Goal: Book appointment/travel/reservation

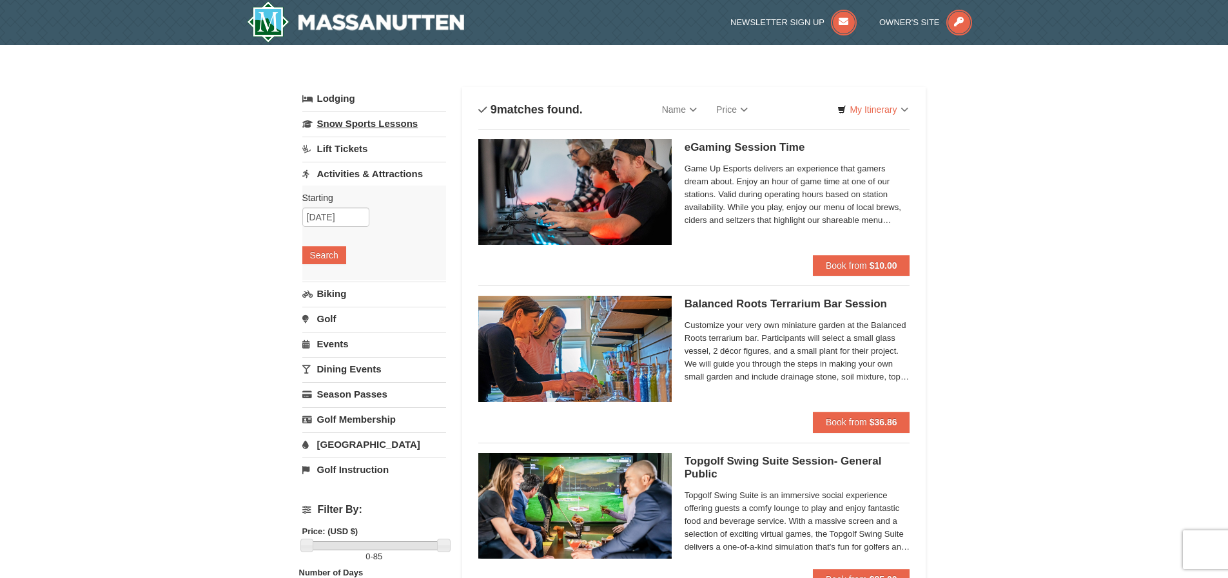
click at [364, 124] on link "Snow Sports Lessons" at bounding box center [374, 124] width 144 height 24
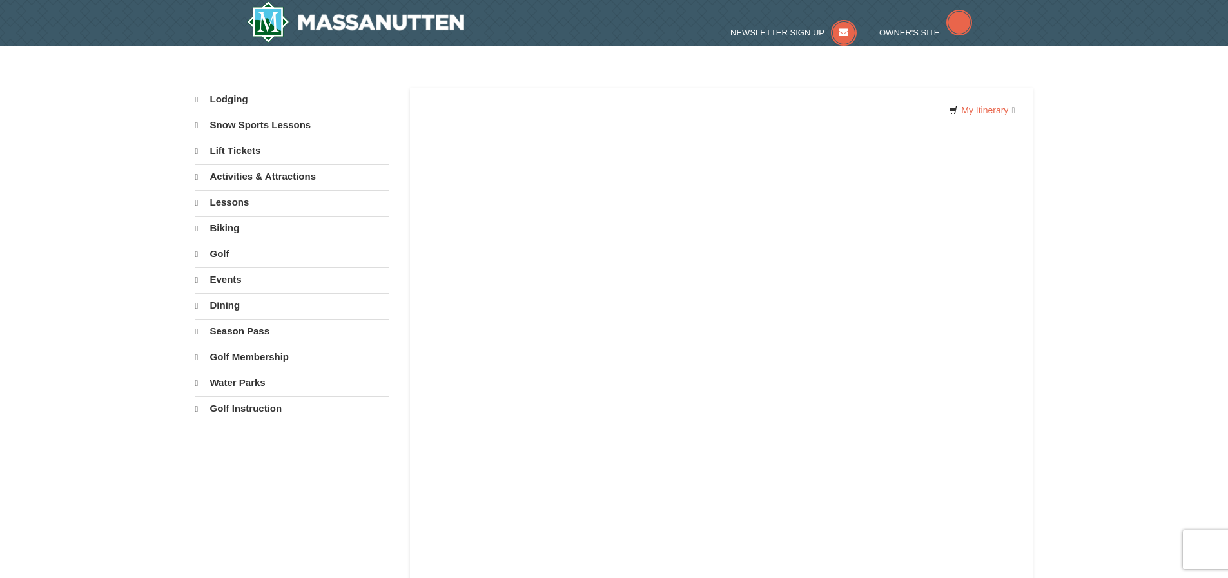
select select "9"
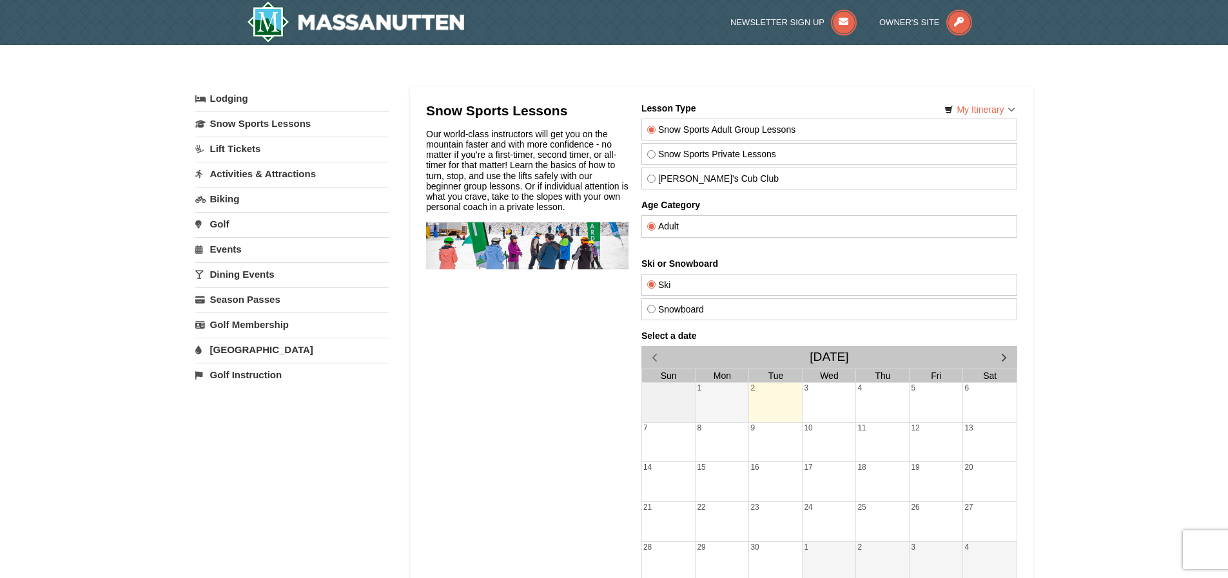
scroll to position [129, 0]
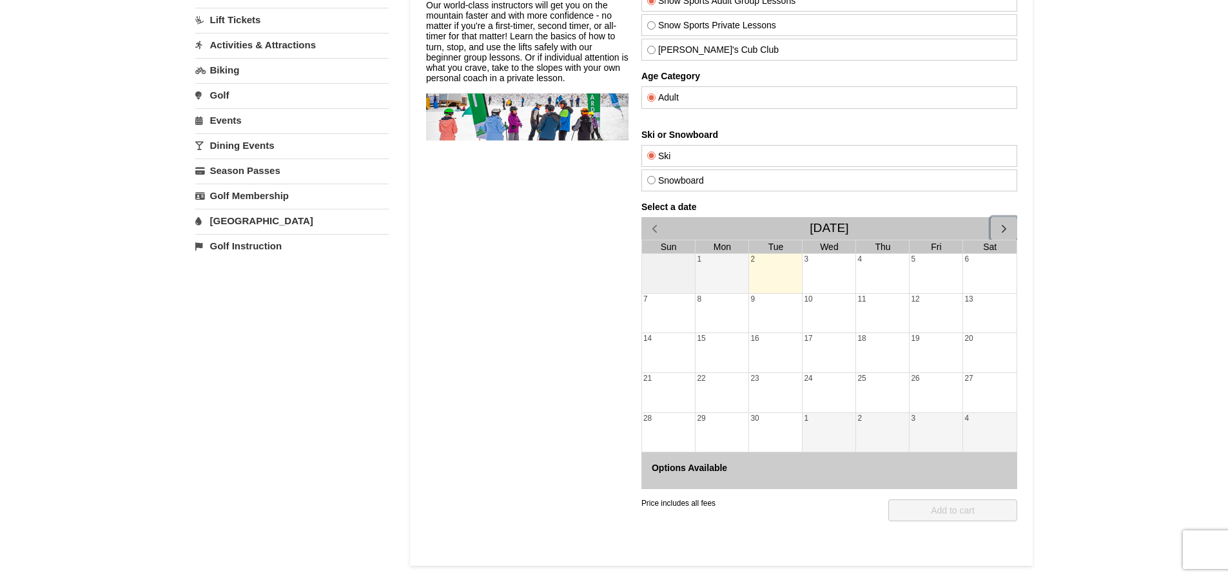
click at [1001, 228] on span "button" at bounding box center [1004, 229] width 14 height 14
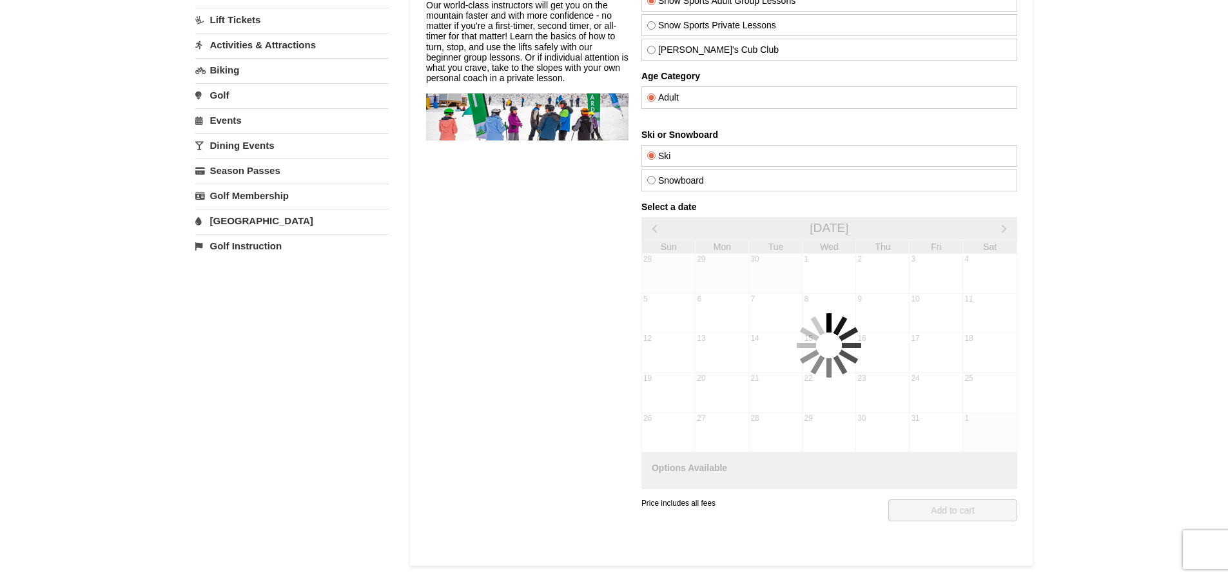
click at [1001, 228] on div "Select a date October 2025 Sun Mon Tue Wed Thu Fri Sat 28 29 30 1 2 3 4 5 6 7 8…" at bounding box center [829, 346] width 376 height 288
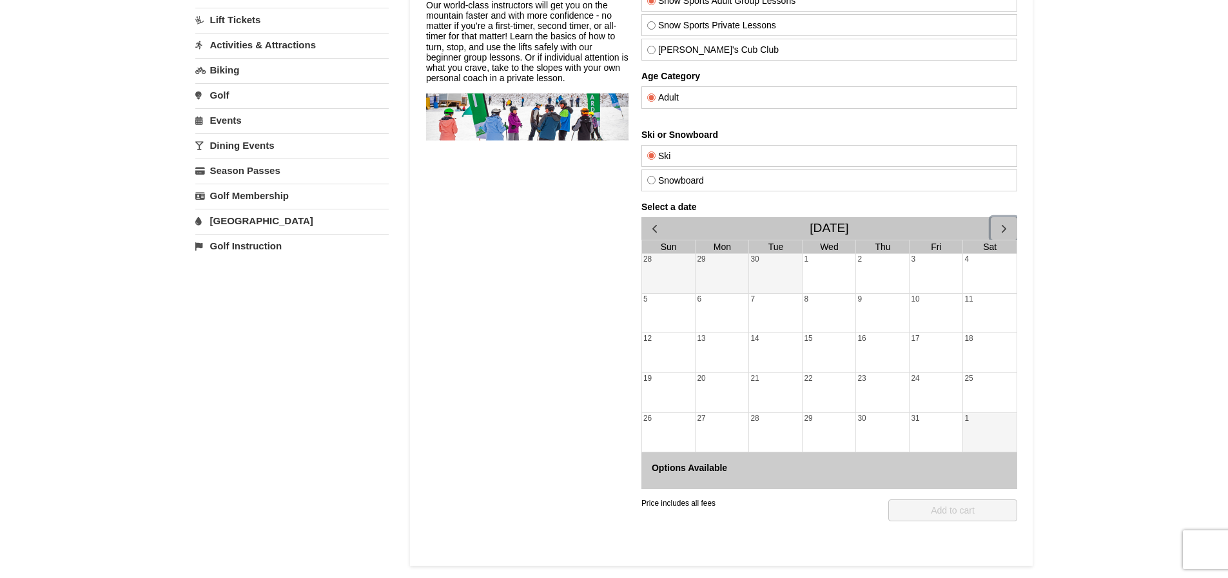
click at [1001, 228] on span "button" at bounding box center [1004, 229] width 14 height 14
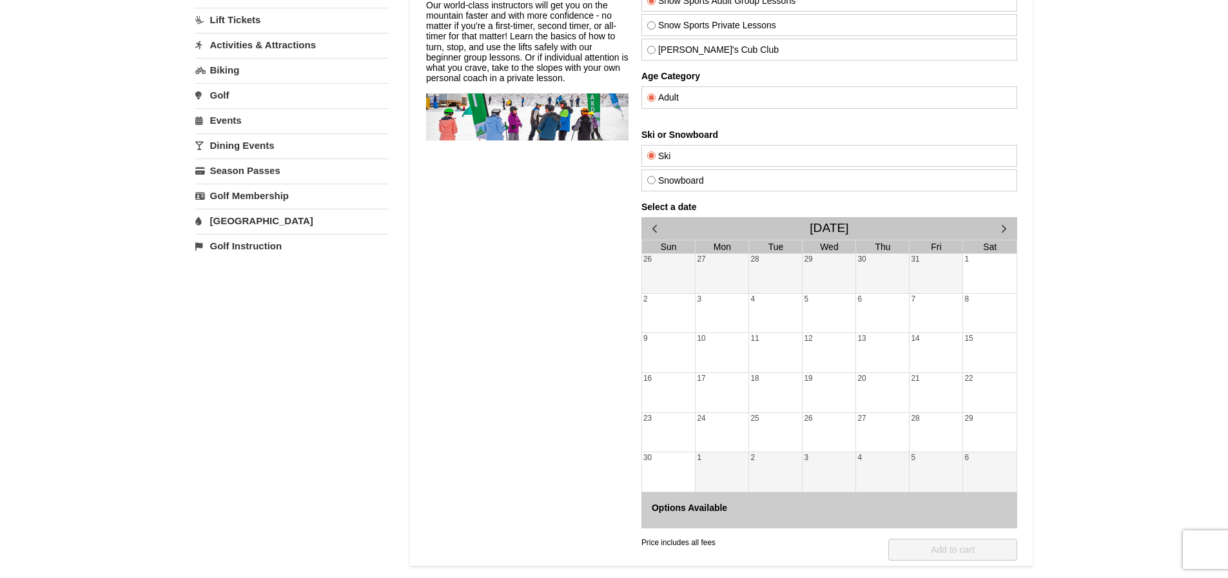
click at [1001, 228] on div "Select a date November 2025 Sun Mon Tue Wed Thu Fri Sat 26 27 28 29 30 31 1 2 3…" at bounding box center [829, 365] width 376 height 327
click at [1001, 228] on span "button" at bounding box center [1004, 229] width 14 height 14
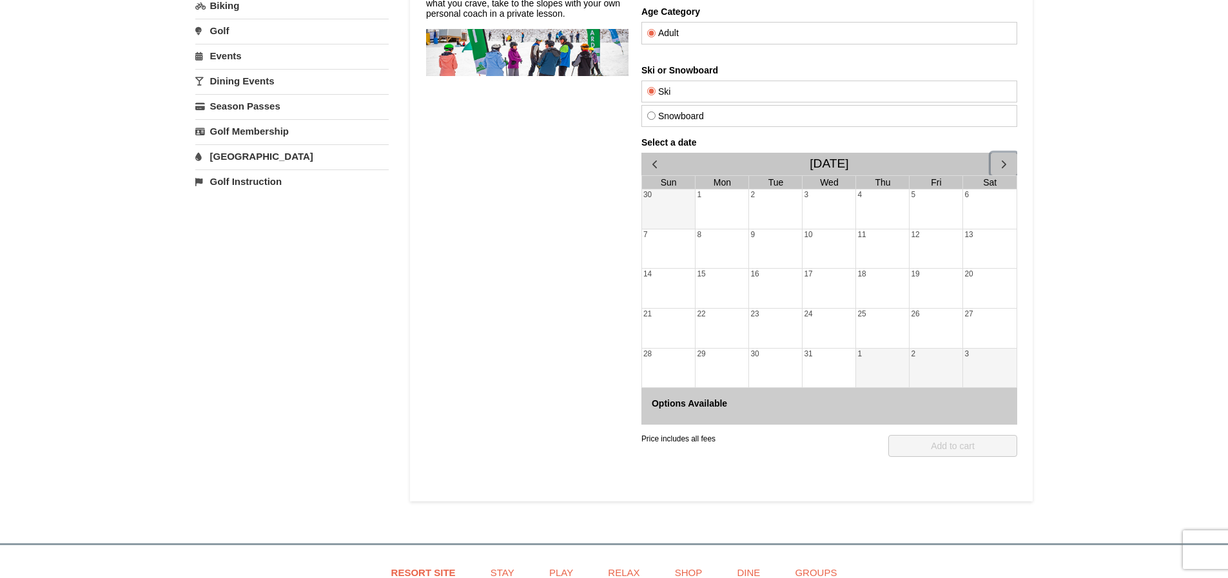
scroll to position [0, 0]
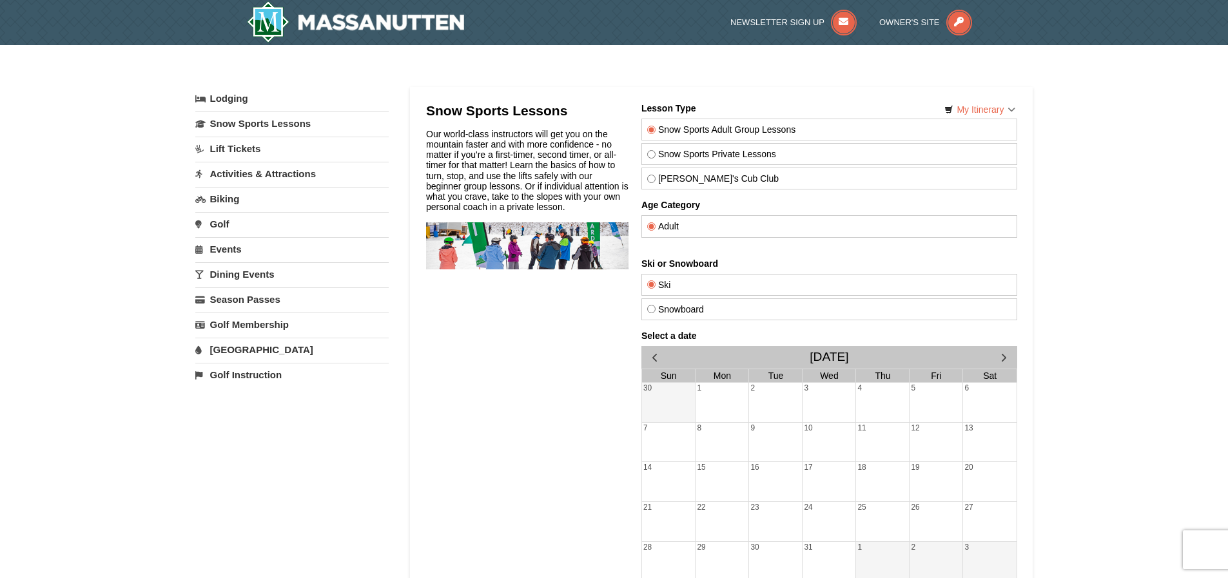
click at [289, 177] on link "Activities & Attractions" at bounding box center [291, 174] width 193 height 24
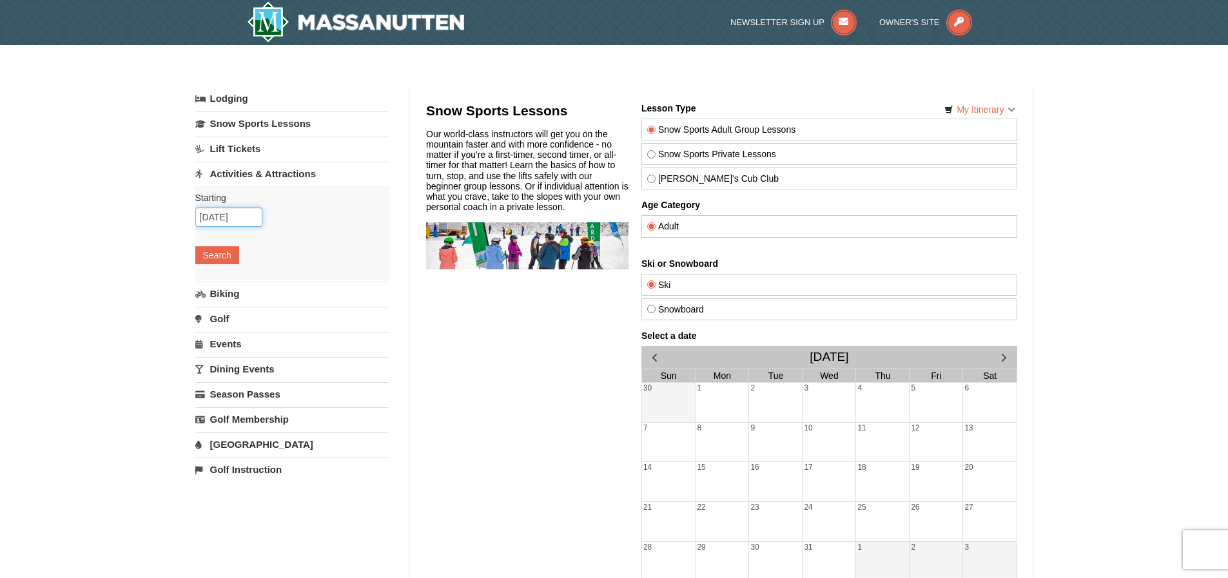
click at [243, 214] on input "09/02/2025" at bounding box center [228, 217] width 67 height 19
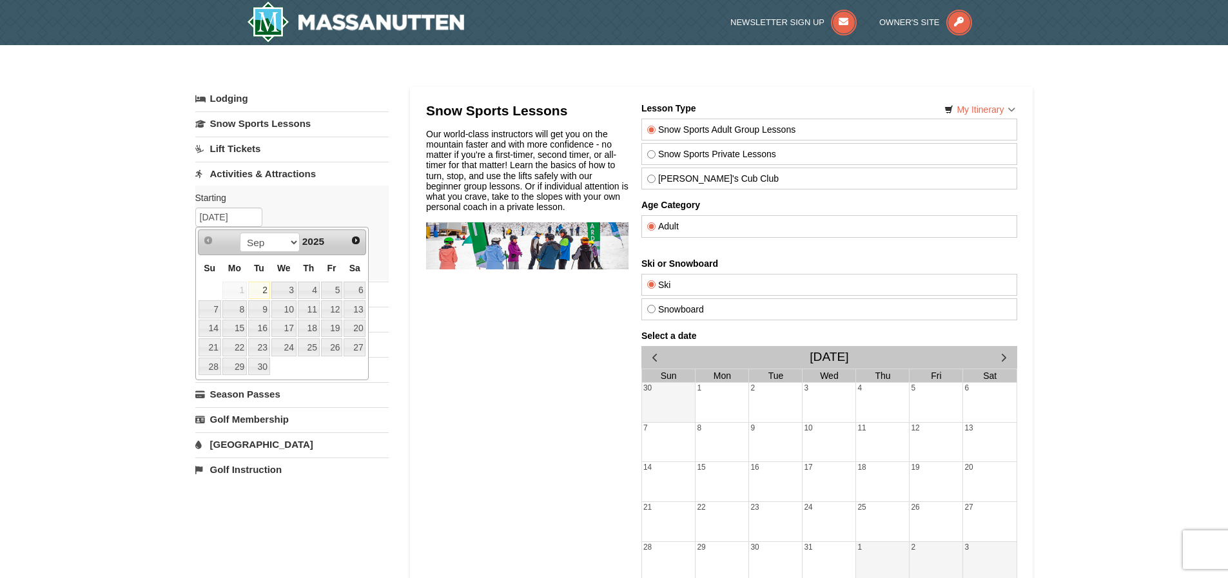
click at [349, 242] on link "Next" at bounding box center [356, 240] width 18 height 18
click at [355, 241] on span "Next" at bounding box center [356, 240] width 10 height 10
click at [204, 342] on link "21" at bounding box center [210, 347] width 23 height 18
type input "[DATE]"
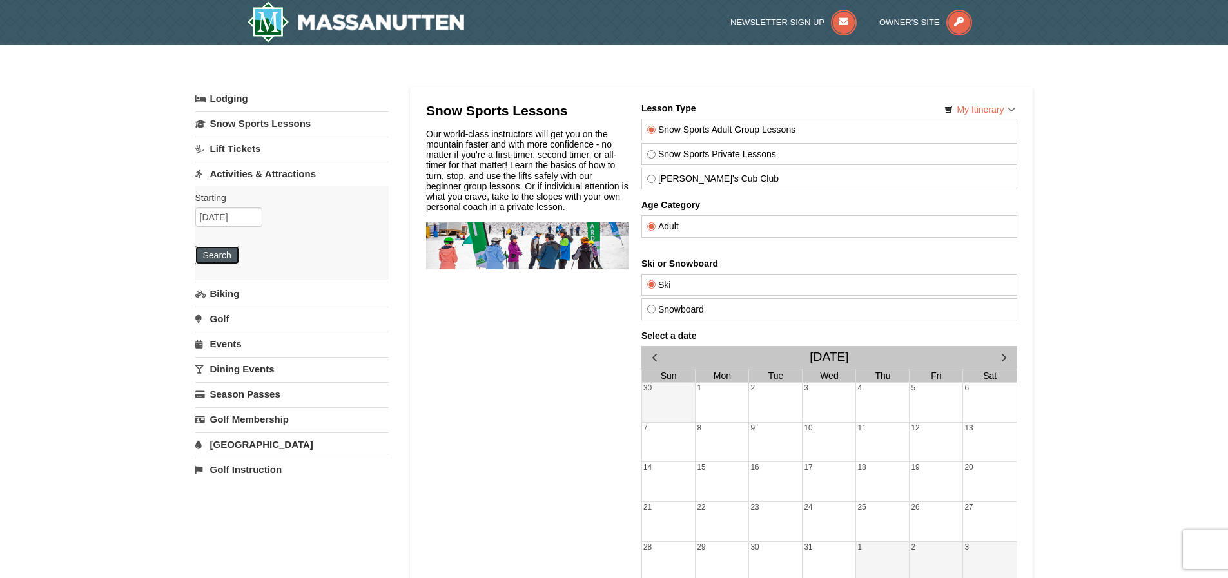
click at [220, 257] on button "Search" at bounding box center [217, 255] width 44 height 18
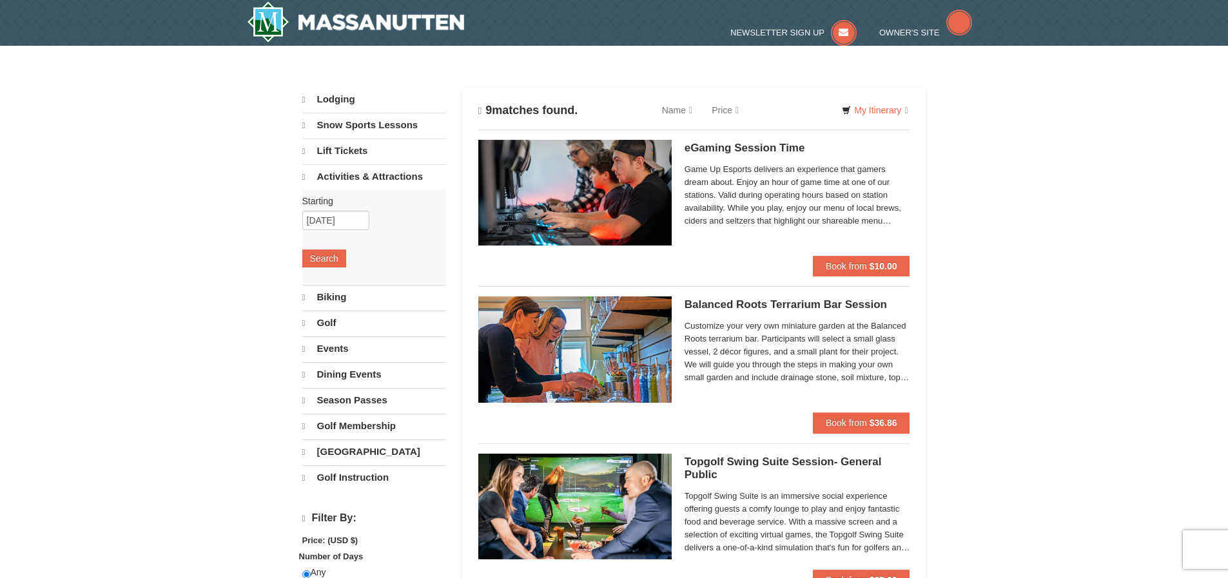
select select "9"
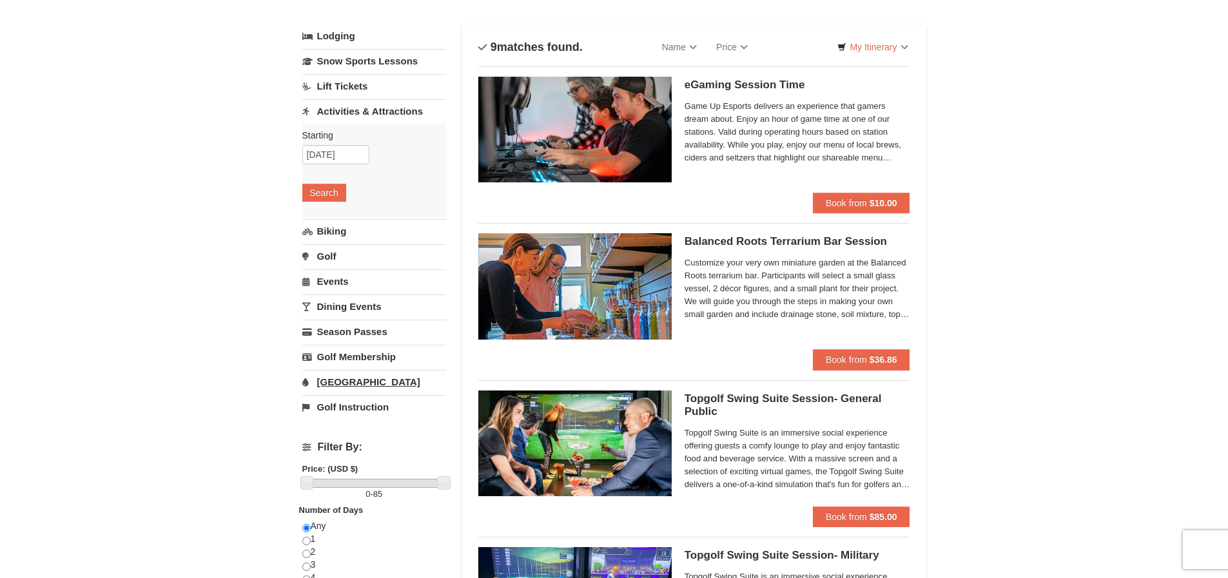
scroll to position [193, 0]
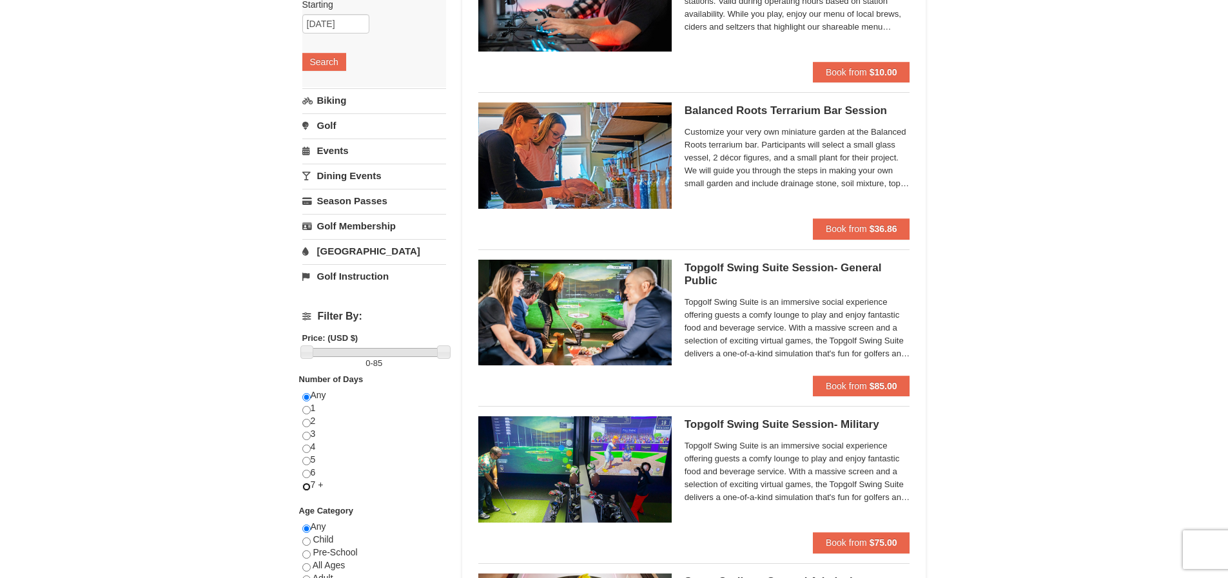
click at [307, 489] on input "radio" at bounding box center [306, 487] width 8 height 8
radio input "true"
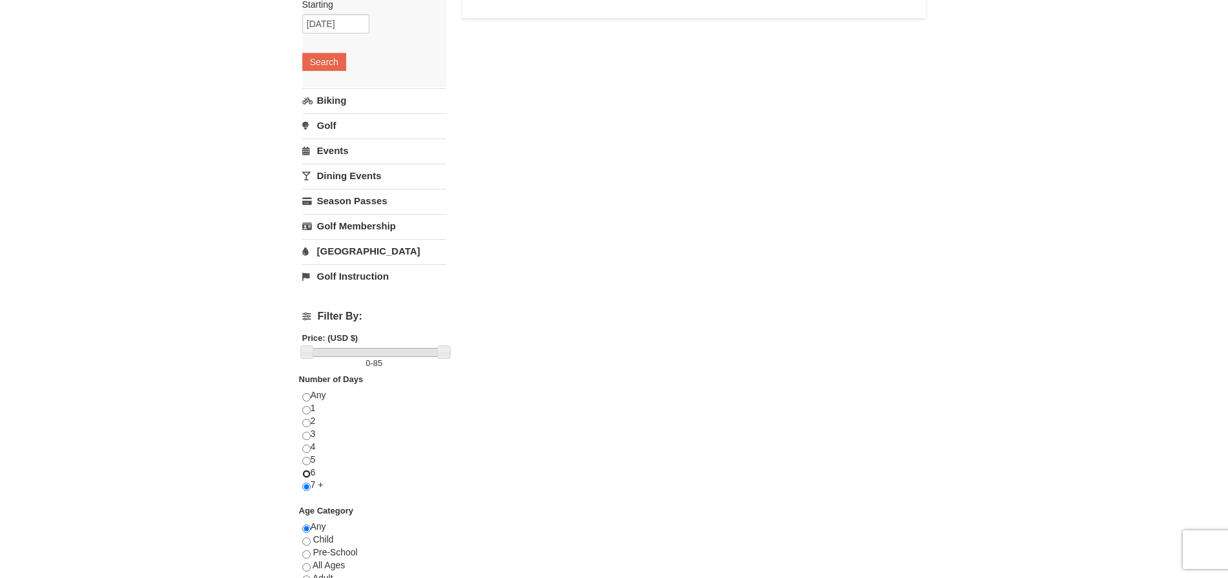
click at [308, 474] on input "radio" at bounding box center [306, 474] width 8 height 8
radio input "true"
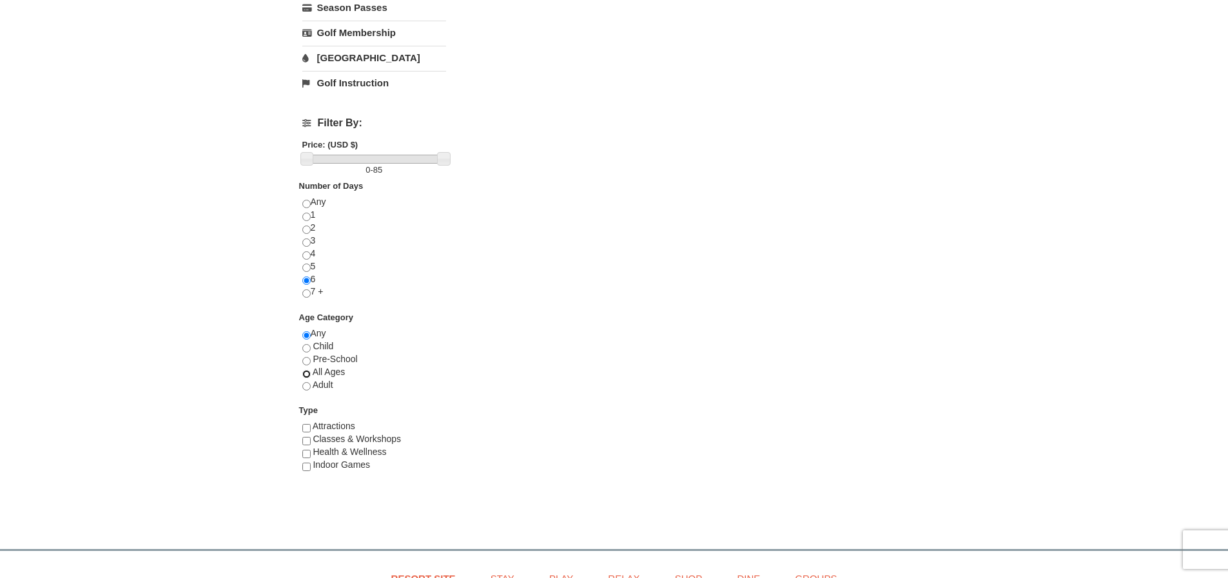
click at [308, 375] on input "radio" at bounding box center [306, 374] width 8 height 8
radio input "true"
click at [306, 429] on input "checkbox" at bounding box center [306, 428] width 8 height 8
checkbox input "true"
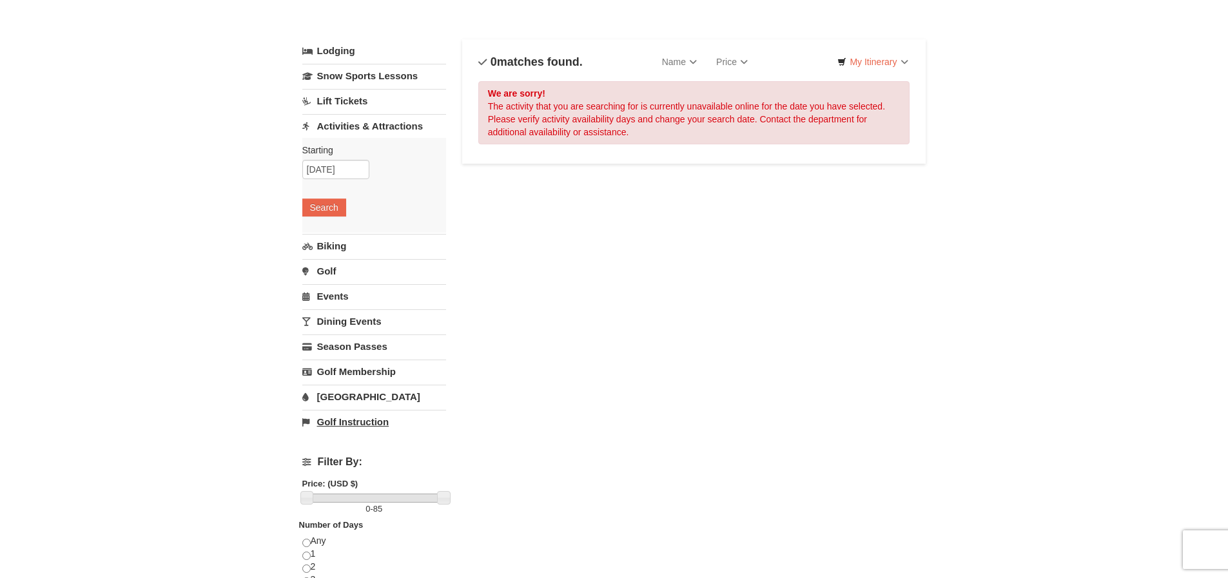
scroll to position [0, 0]
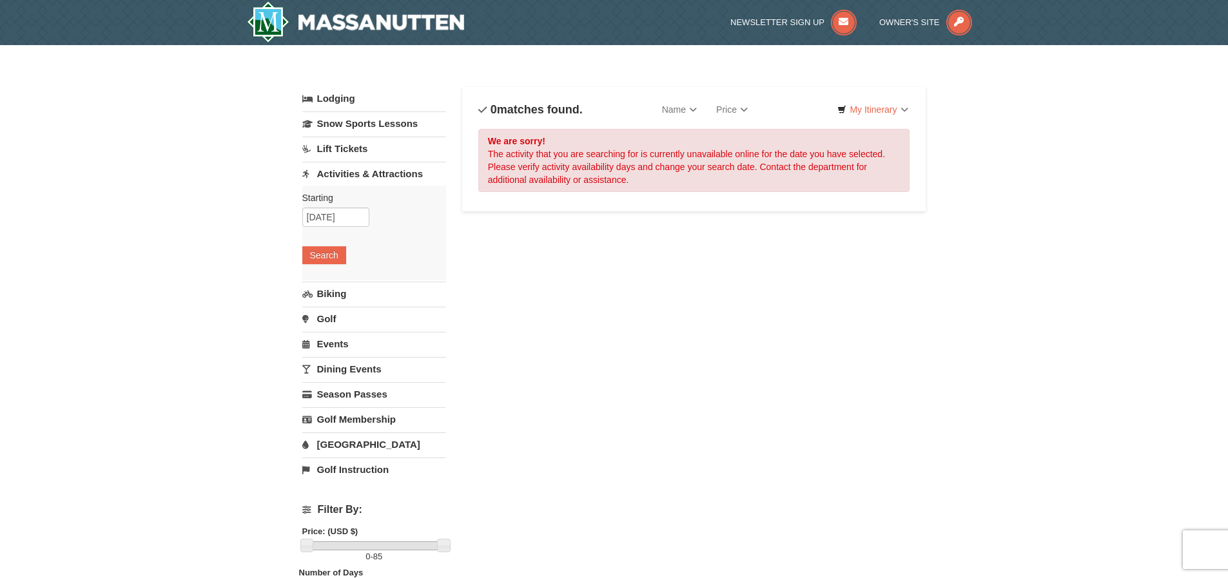
click at [338, 151] on link "Lift Tickets" at bounding box center [374, 149] width 144 height 24
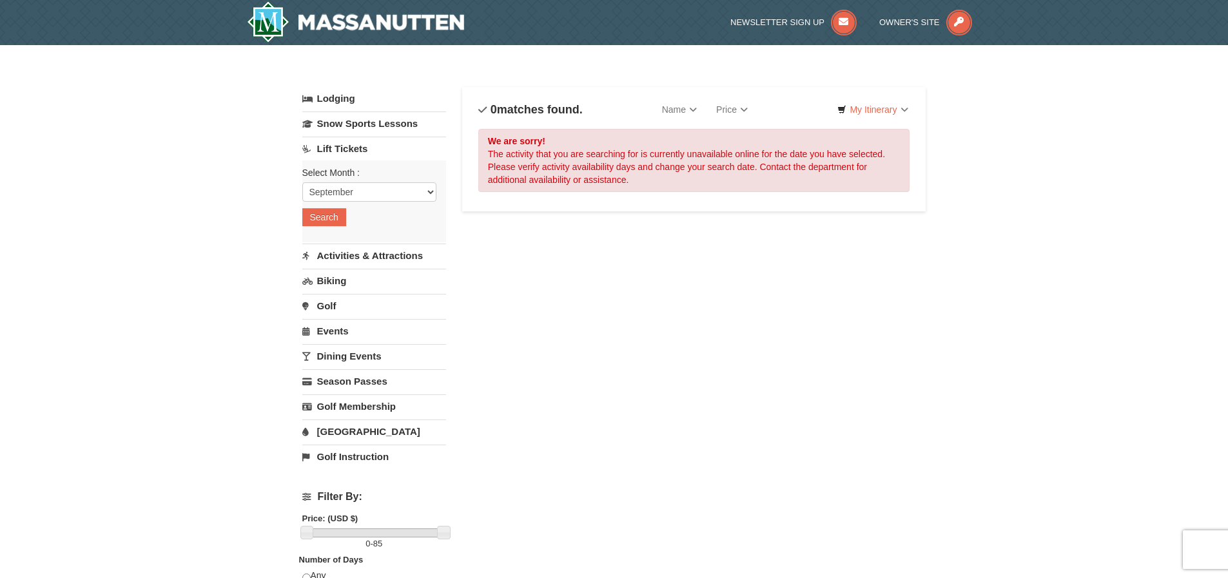
click at [380, 362] on link "Dining Events" at bounding box center [374, 356] width 144 height 24
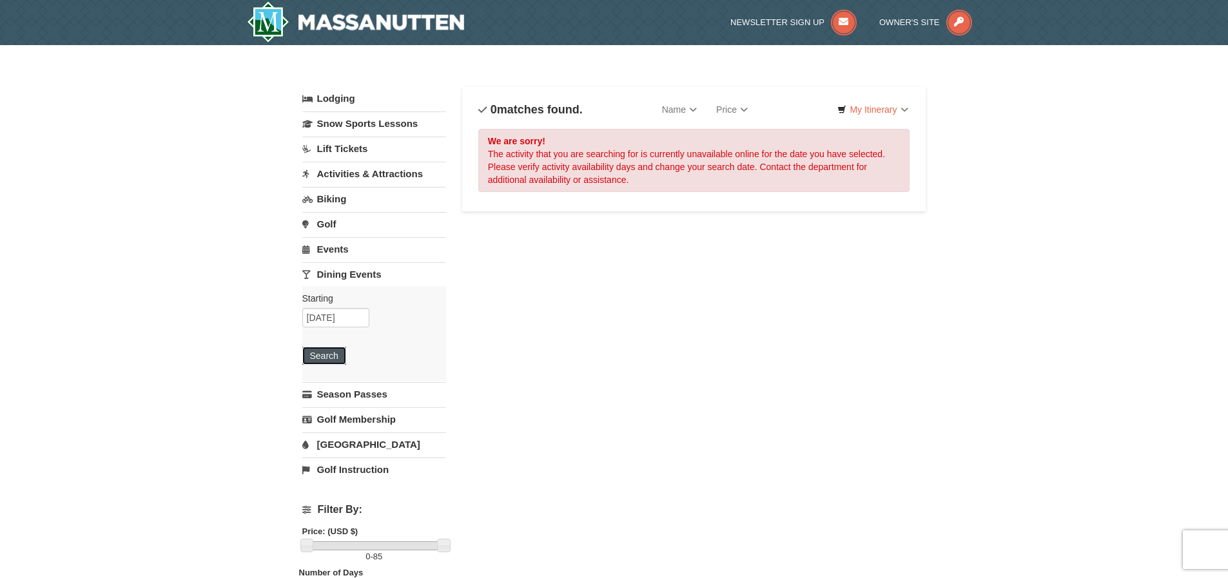
click at [333, 358] on button "Search" at bounding box center [324, 356] width 44 height 18
